Goal: Information Seeking & Learning: Find specific fact

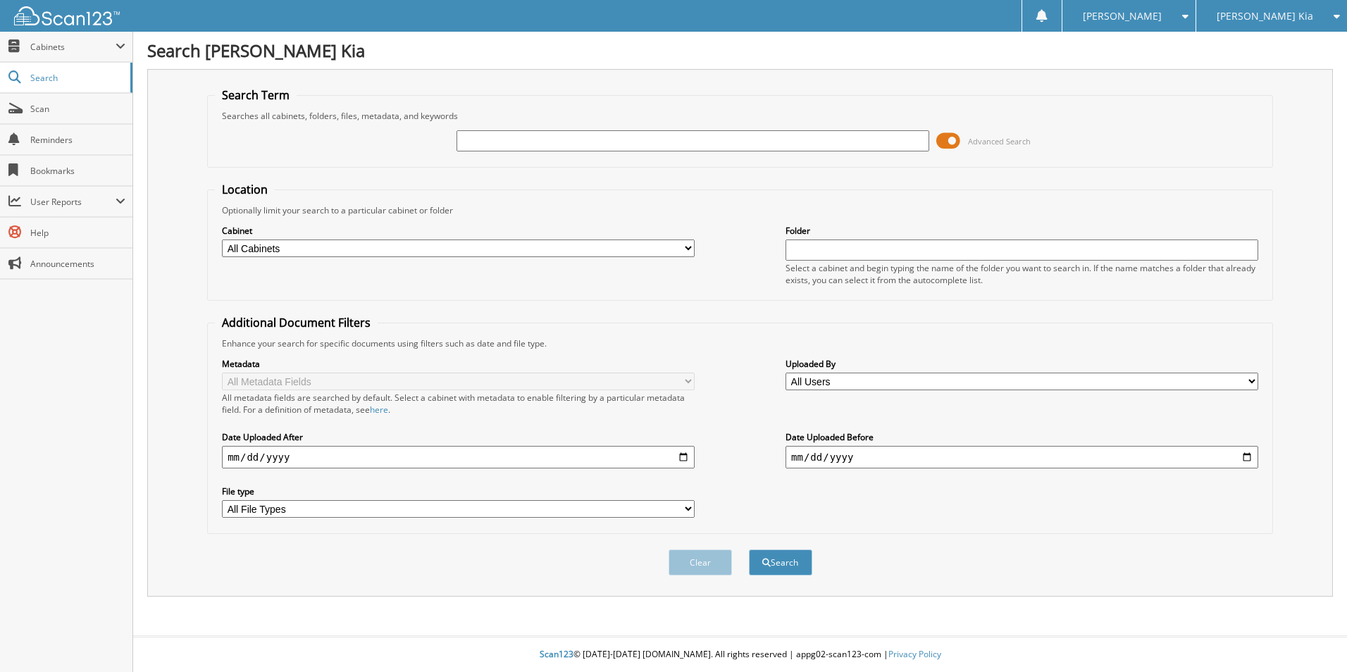
click at [473, 142] on input "text" at bounding box center [693, 140] width 473 height 21
type input "339758"
click at [749, 550] on button "Search" at bounding box center [780, 563] width 63 height 26
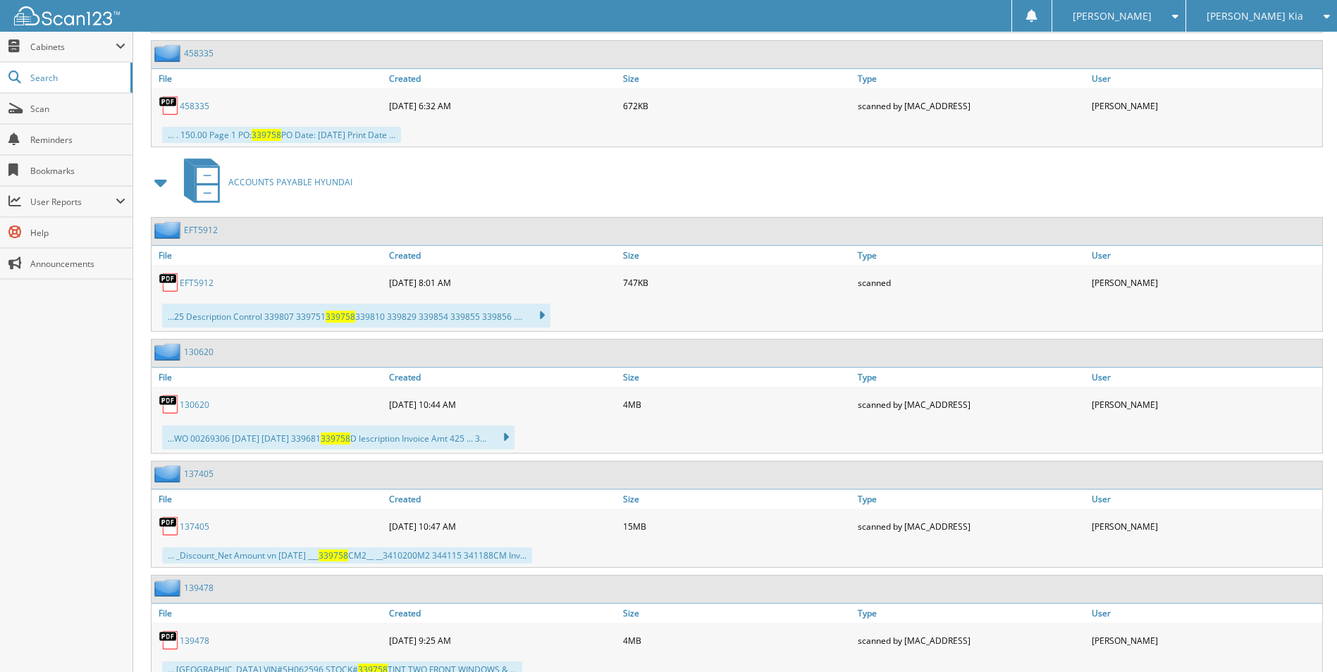
scroll to position [1339, 0]
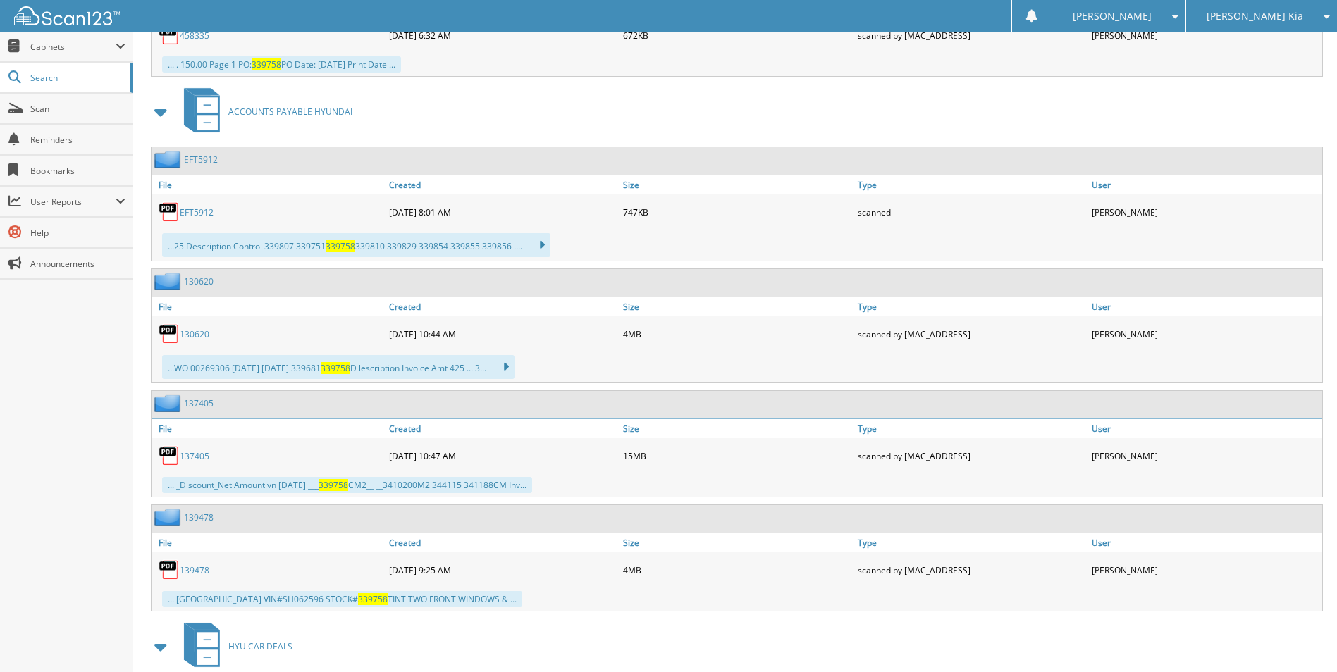
click at [202, 570] on link "139478" at bounding box center [195, 570] width 30 height 12
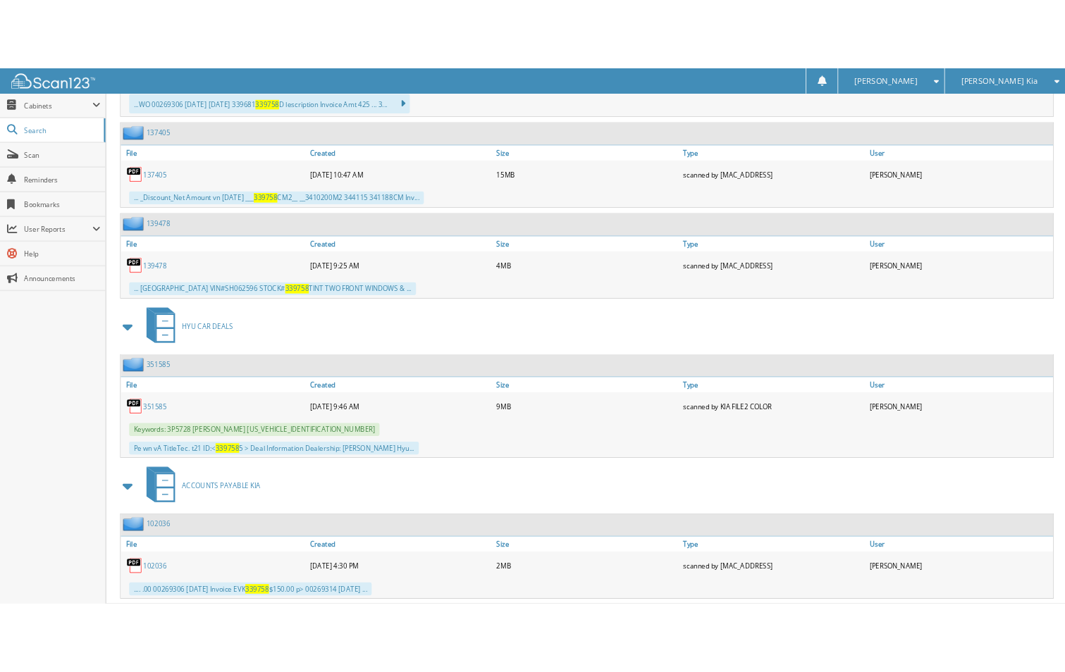
scroll to position [1698, 0]
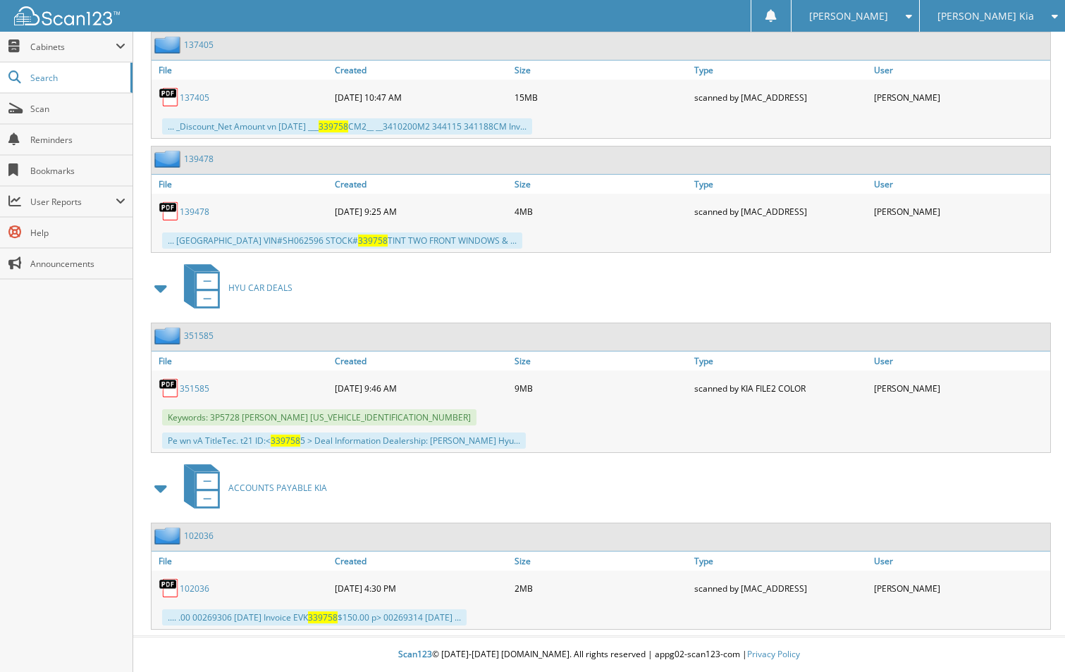
click at [684, 493] on div "ACCOUNTS PAYABLE KIA" at bounding box center [598, 488] width 903 height 56
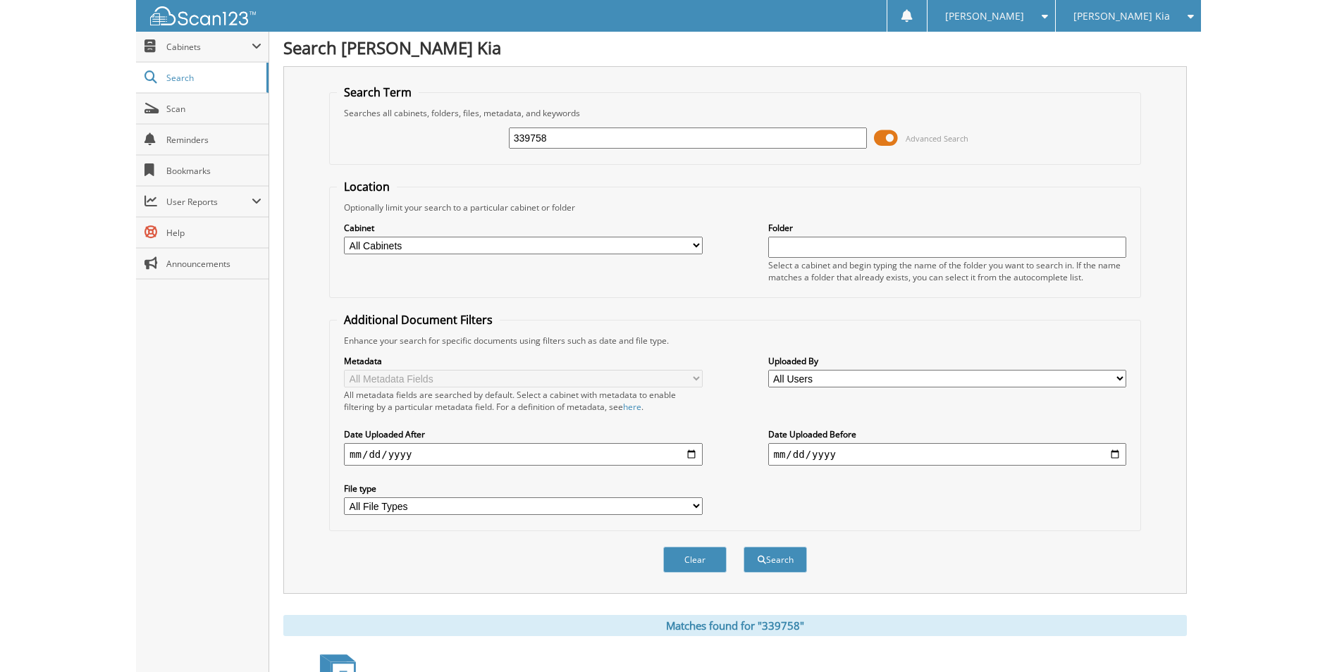
scroll to position [0, 0]
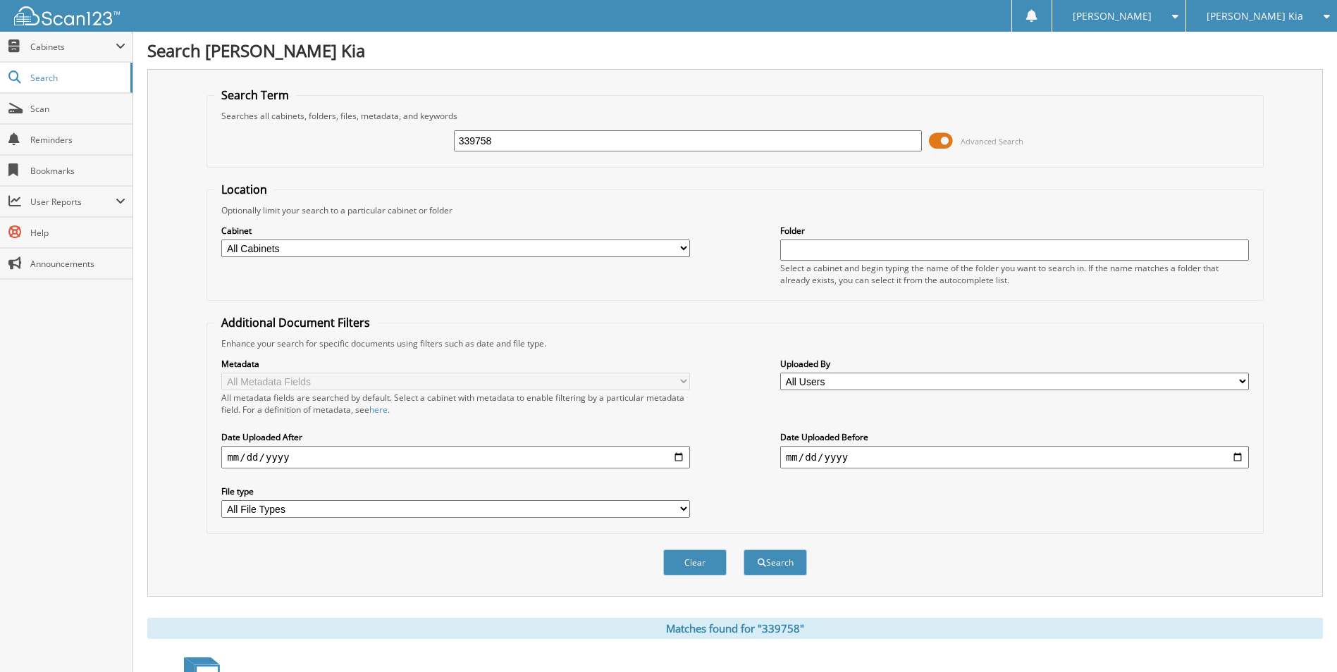
drag, startPoint x: 563, startPoint y: 147, endPoint x: 556, endPoint y: 140, distance: 10.0
click at [558, 142] on input "339758" at bounding box center [688, 140] width 469 height 21
drag, startPoint x: 554, startPoint y: 137, endPoint x: 187, endPoint y: 170, distance: 368.5
click at [187, 170] on div "Search Term Searches all cabinets, folders, files, metadata, and keywords 33975…" at bounding box center [734, 333] width 1175 height 528
type input "3"
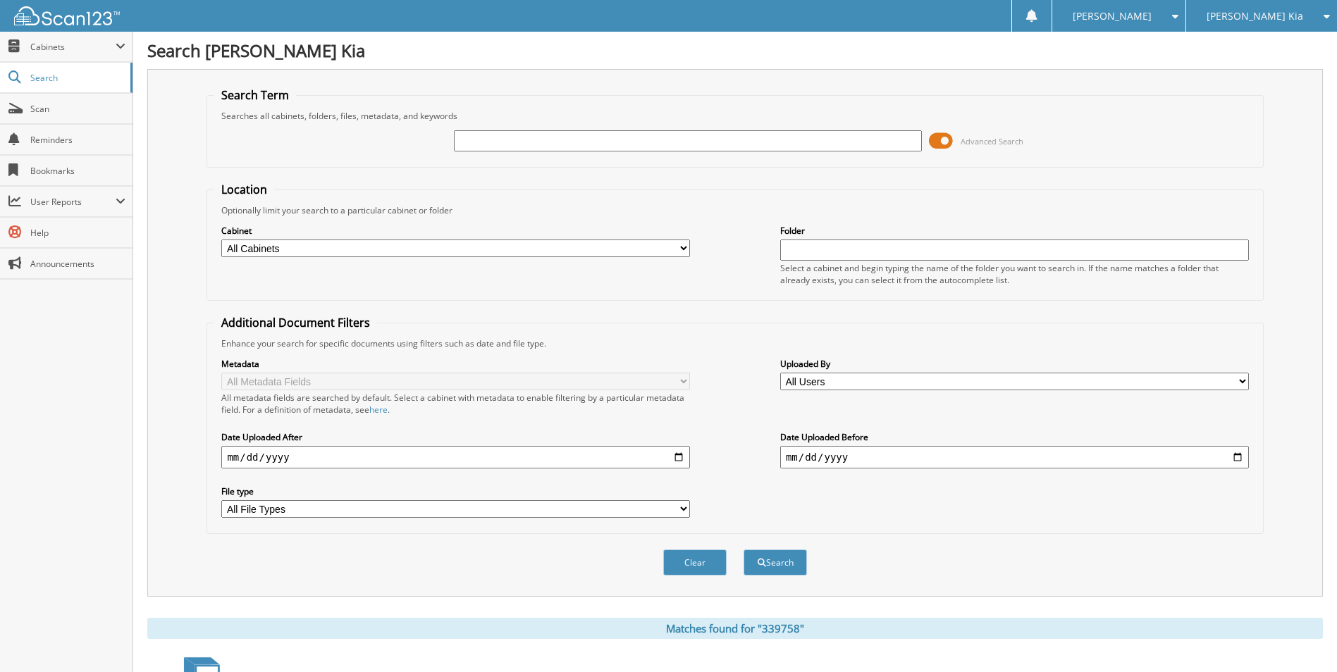
click at [478, 140] on input "text" at bounding box center [688, 140] width 469 height 21
type input "340028"
click at [743, 550] on button "Search" at bounding box center [774, 563] width 63 height 26
click at [513, 152] on div "340028" at bounding box center [688, 141] width 469 height 24
drag, startPoint x: 513, startPoint y: 143, endPoint x: 227, endPoint y: 144, distance: 286.1
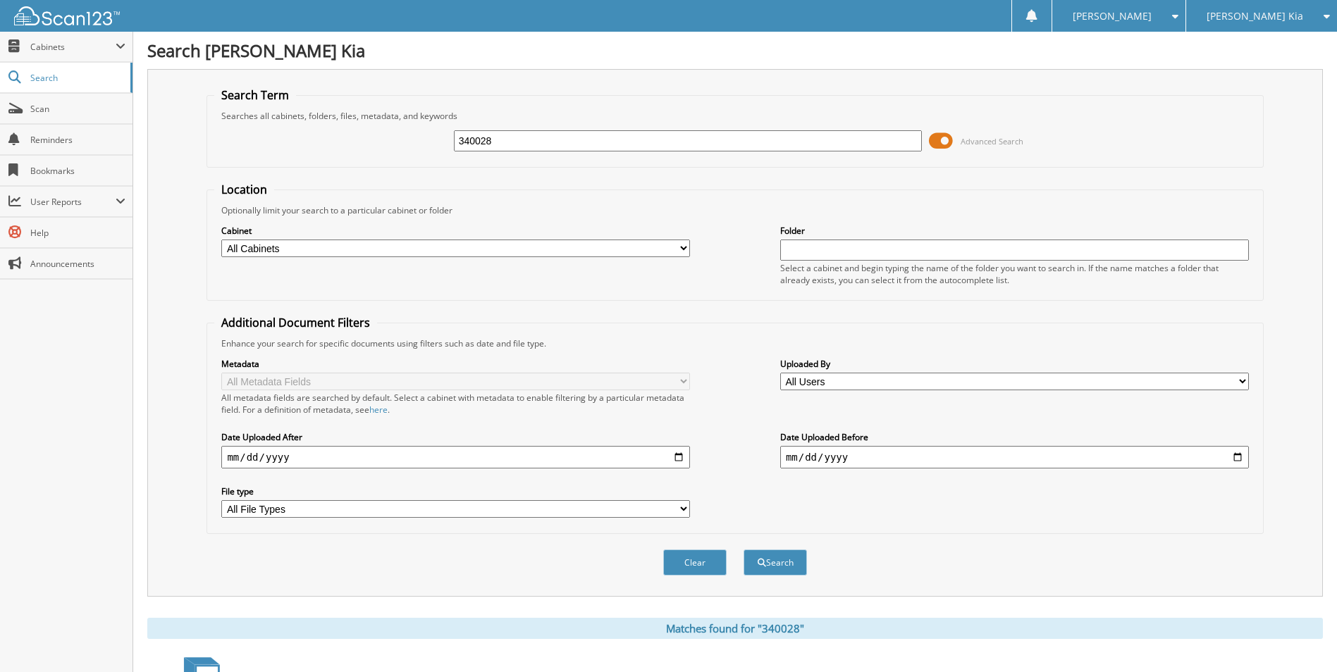
click at [227, 144] on div "340028 Advanced Search" at bounding box center [734, 141] width 1041 height 38
click at [743, 550] on button "Search" at bounding box center [774, 563] width 63 height 26
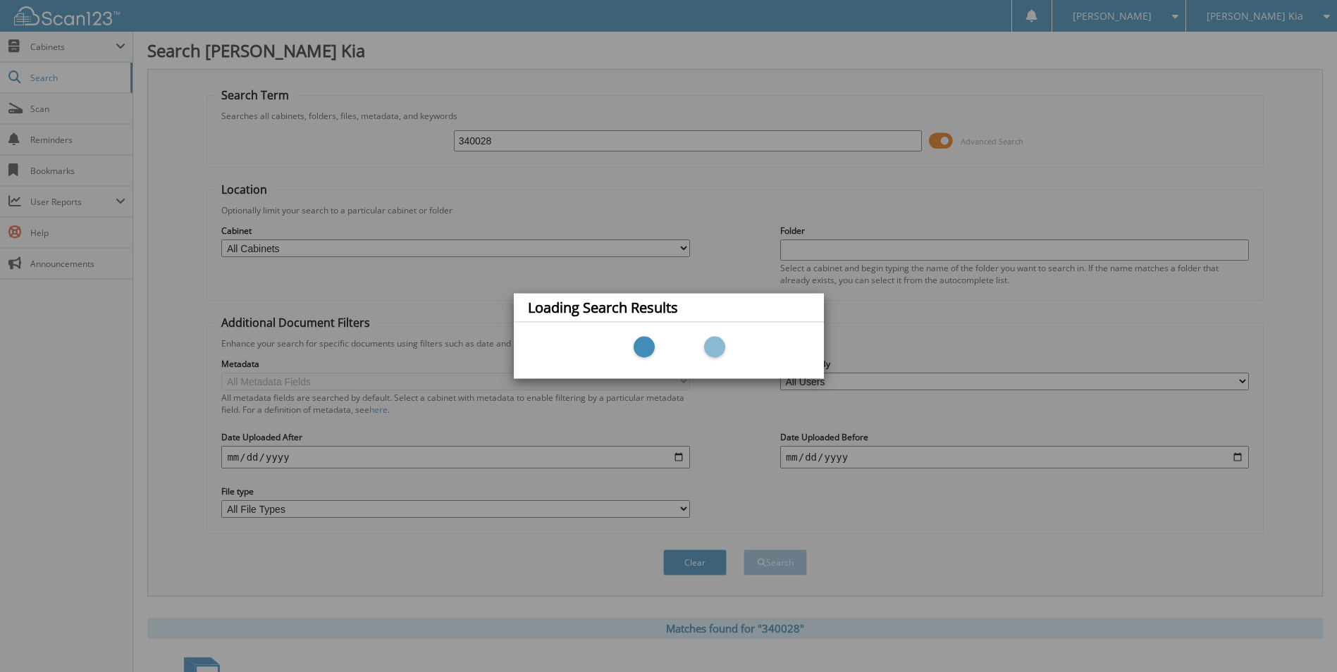
click at [1034, 536] on div "Loading Search Results" at bounding box center [668, 336] width 1337 height 672
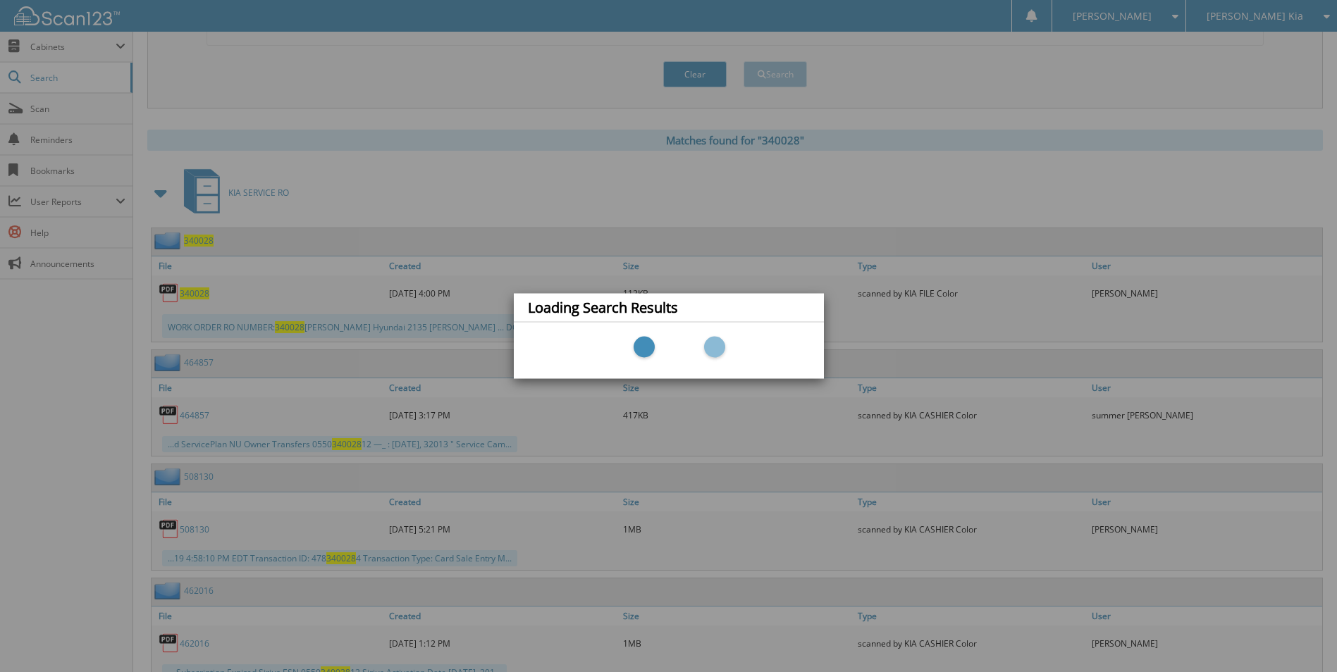
scroll to position [564, 0]
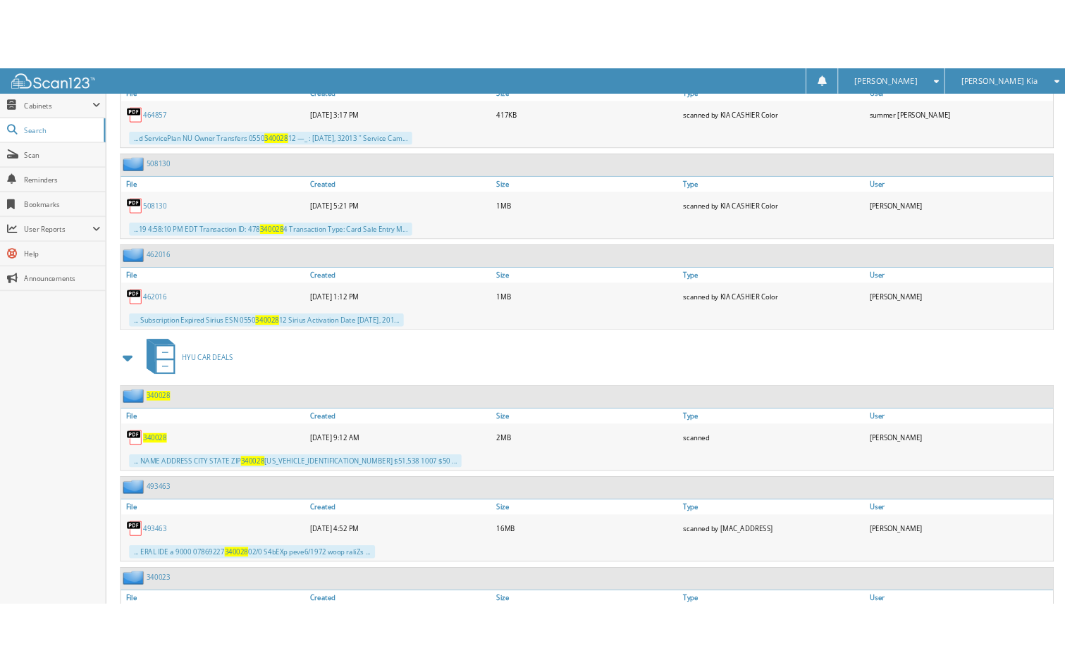
scroll to position [846, 0]
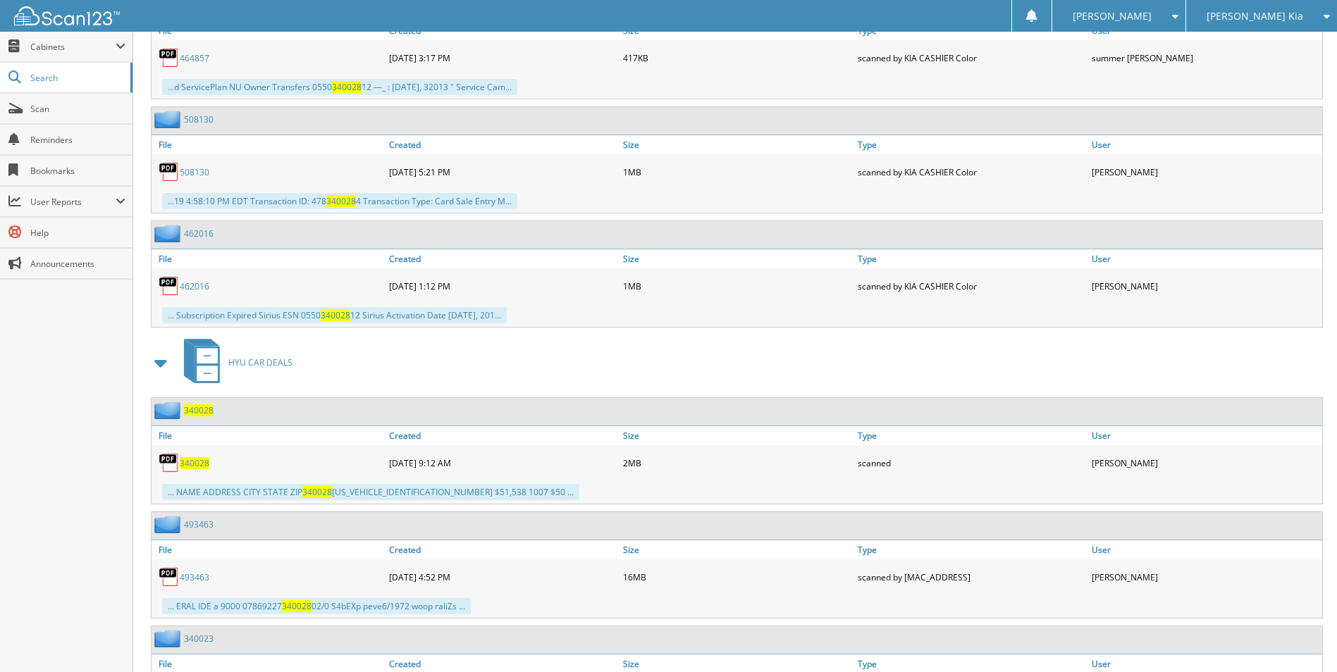
click at [206, 464] on span "340028" at bounding box center [195, 463] width 30 height 12
